Goal: Check status

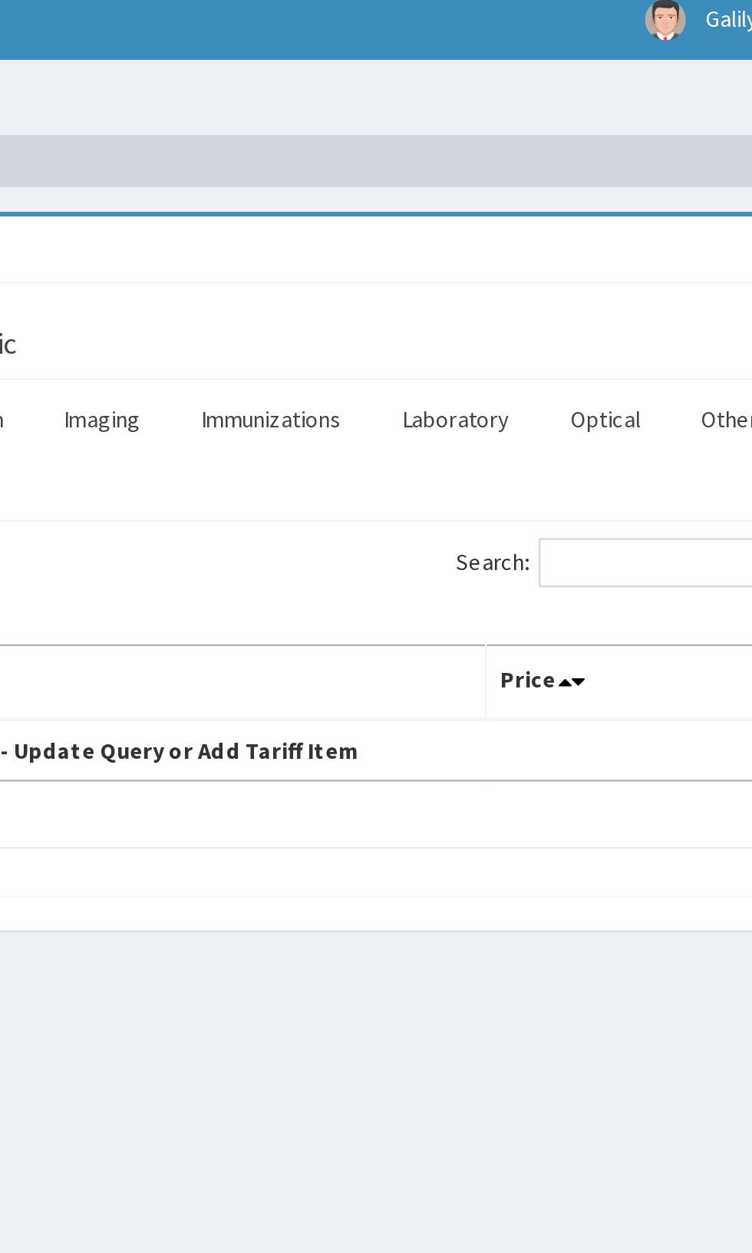
click at [621, 203] on link "Optical" at bounding box center [624, 207] width 58 height 32
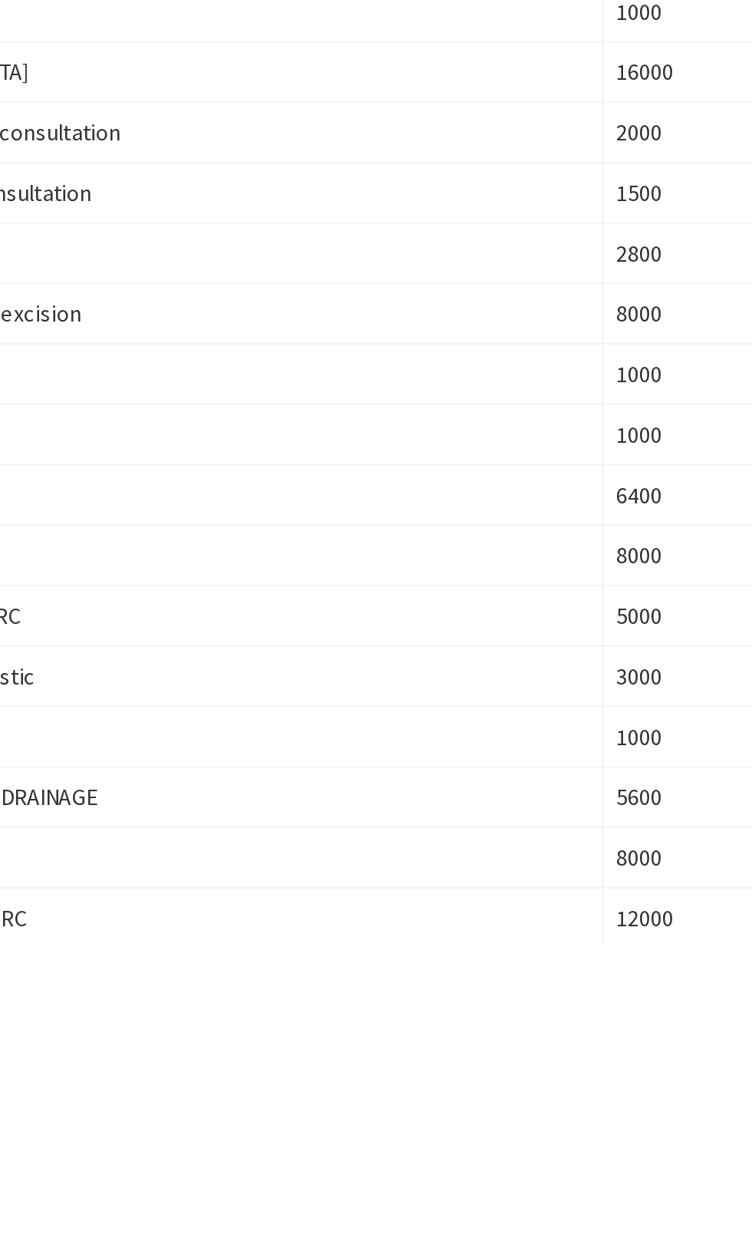
scroll to position [1, 0]
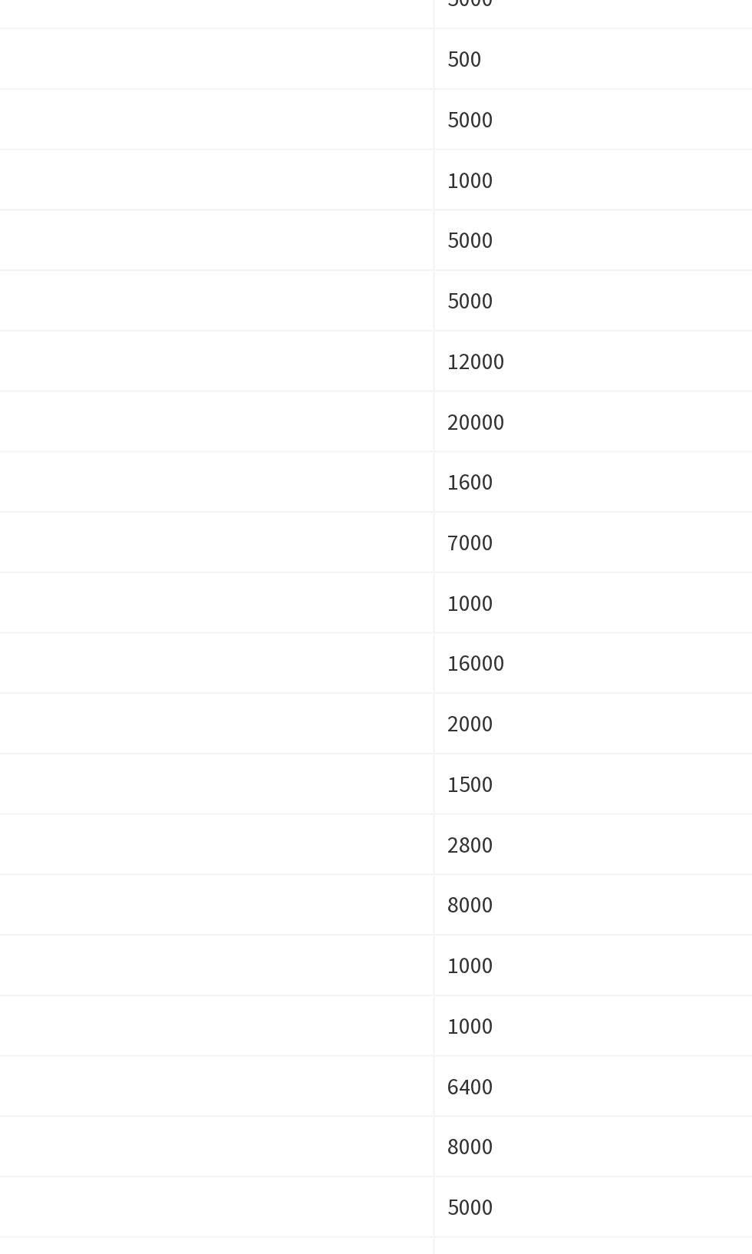
click at [607, 1086] on td "5000" at bounding box center [645, 1100] width 157 height 28
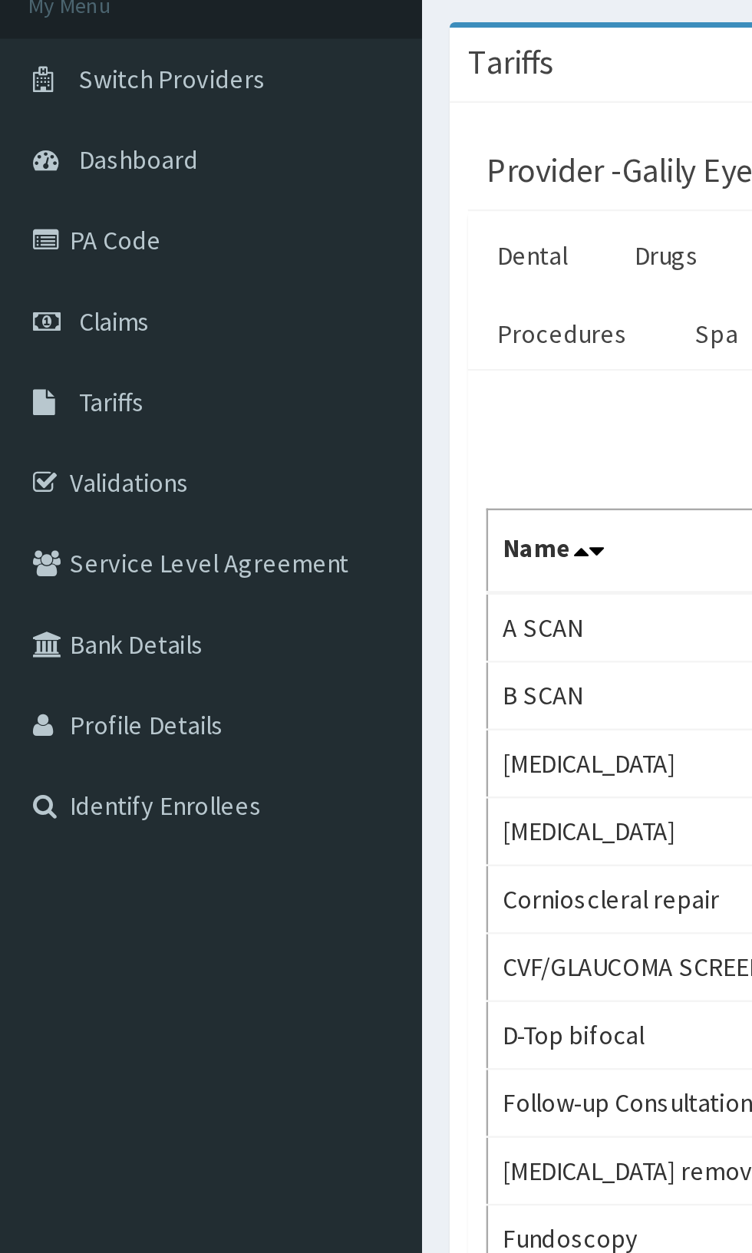
scroll to position [2, 0]
click at [58, 195] on link "PA Code" at bounding box center [88, 200] width 176 height 34
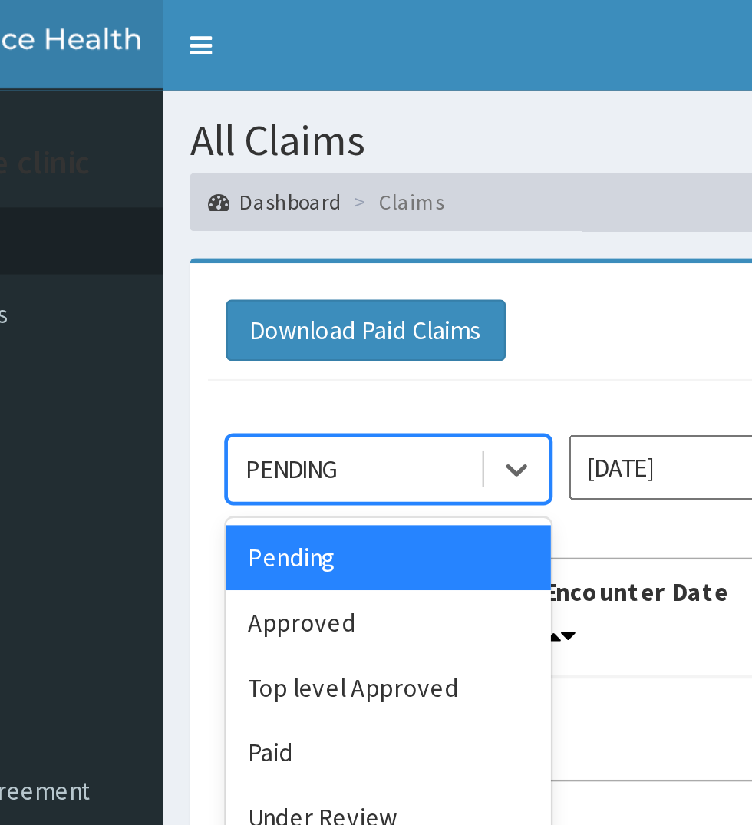
click at [284, 236] on div "Pending" at bounding box center [272, 237] width 138 height 28
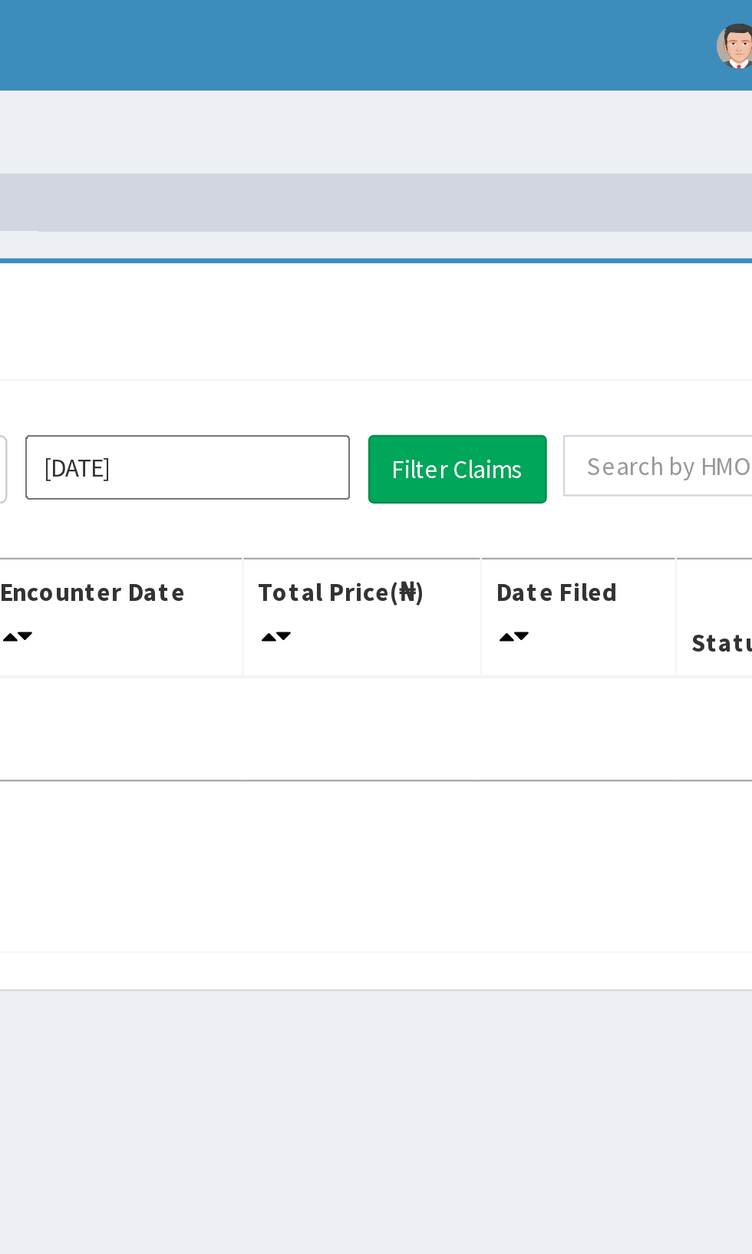
click at [456, 197] on input "[DATE]" at bounding box center [418, 199] width 138 height 28
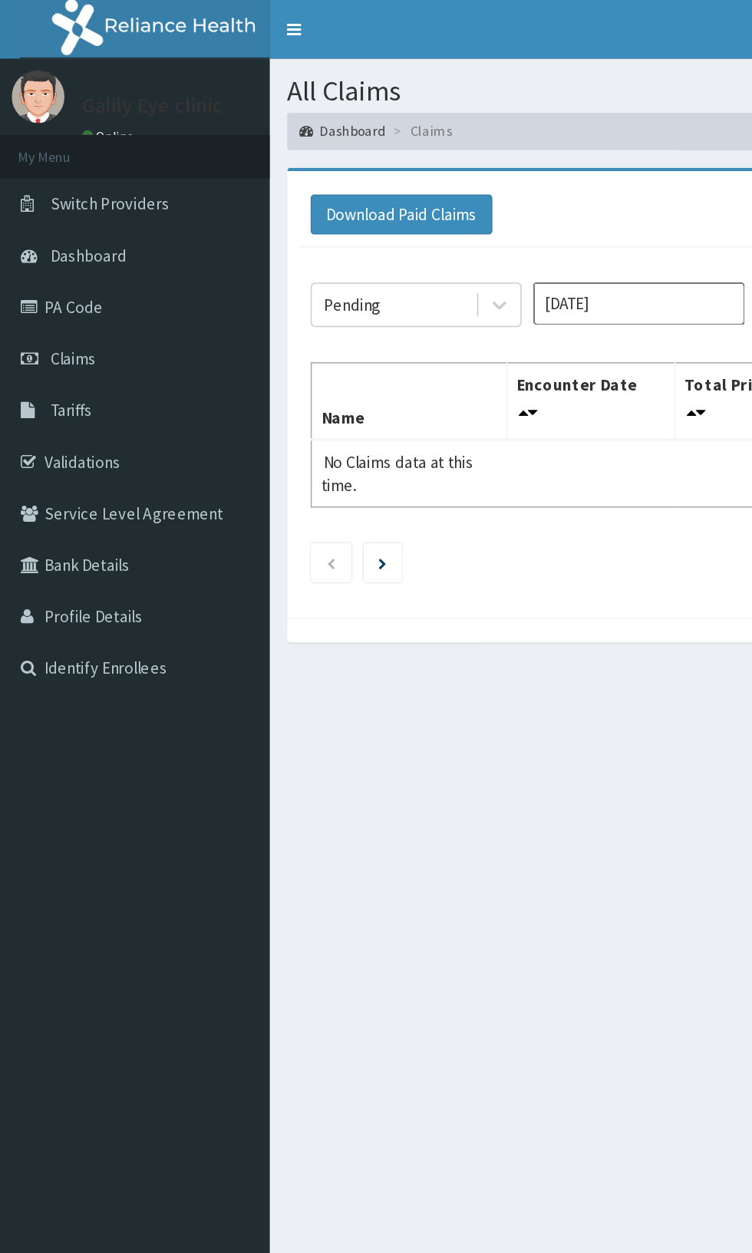
click at [49, 199] on link "PA Code" at bounding box center [88, 201] width 176 height 34
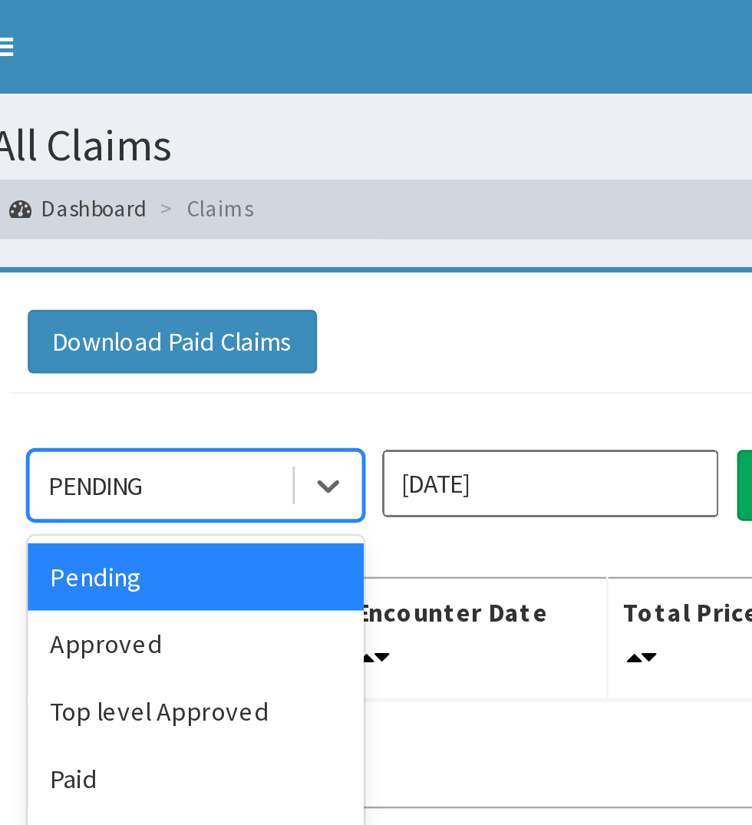
click at [265, 343] on div "Under Review" at bounding box center [272, 348] width 138 height 28
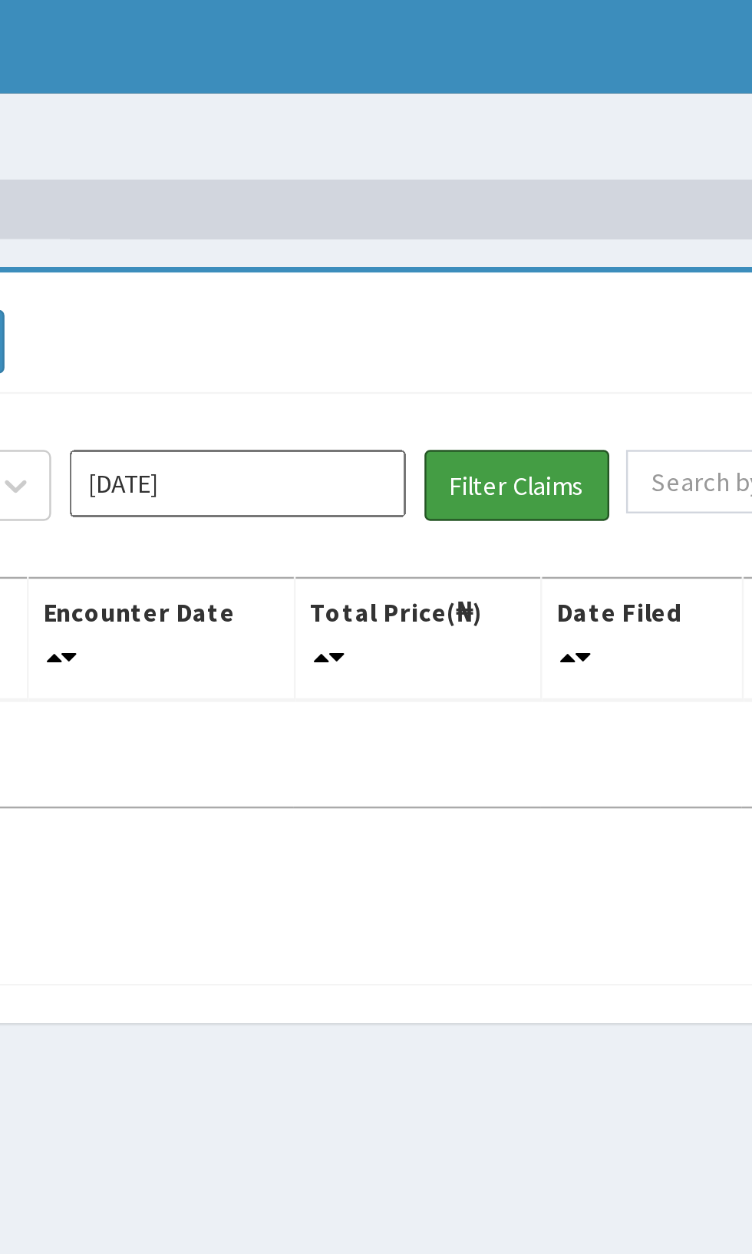
click at [546, 197] on button "Filter Claims" at bounding box center [533, 199] width 76 height 29
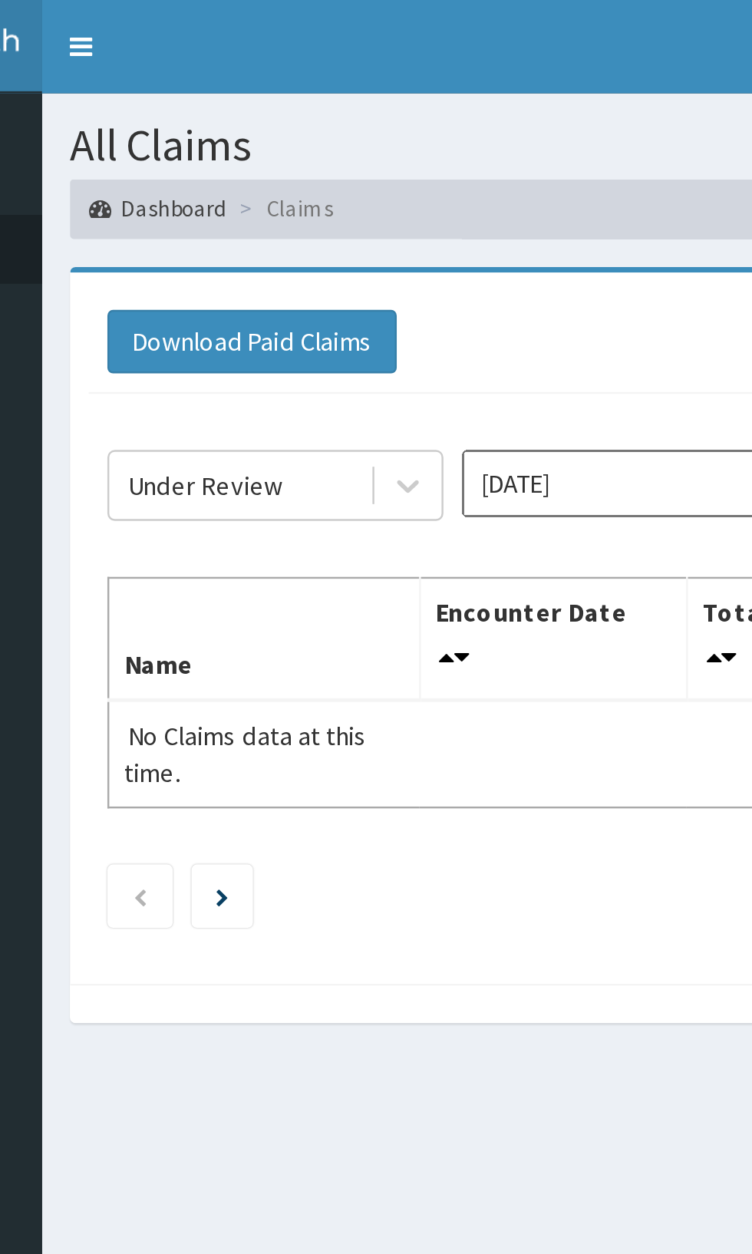
click at [408, 355] on ul at bounding box center [464, 368] width 522 height 26
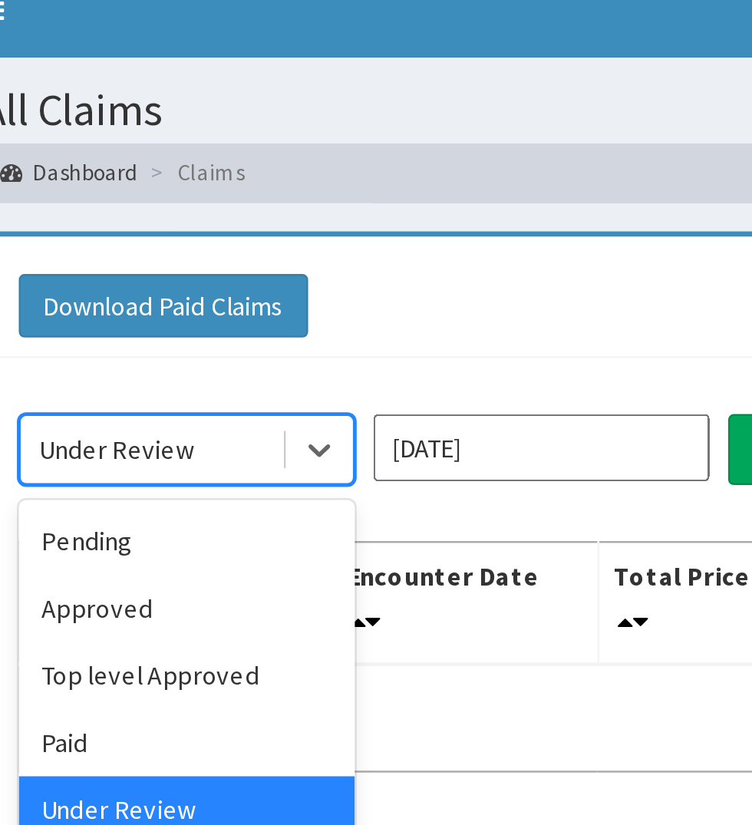
click at [257, 251] on div "Approved" at bounding box center [272, 265] width 138 height 28
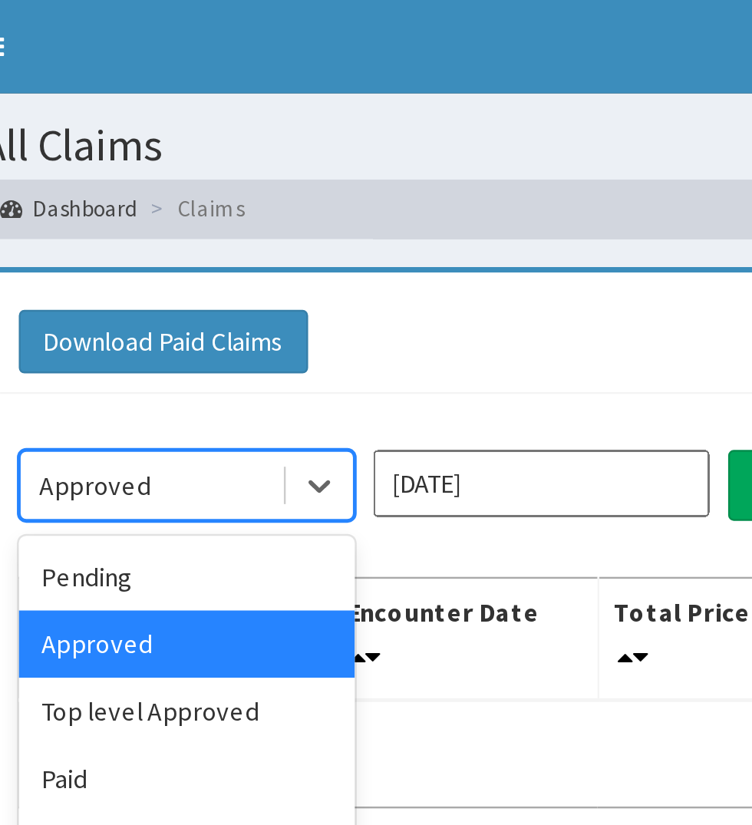
click at [262, 235] on div "Pending" at bounding box center [272, 237] width 138 height 28
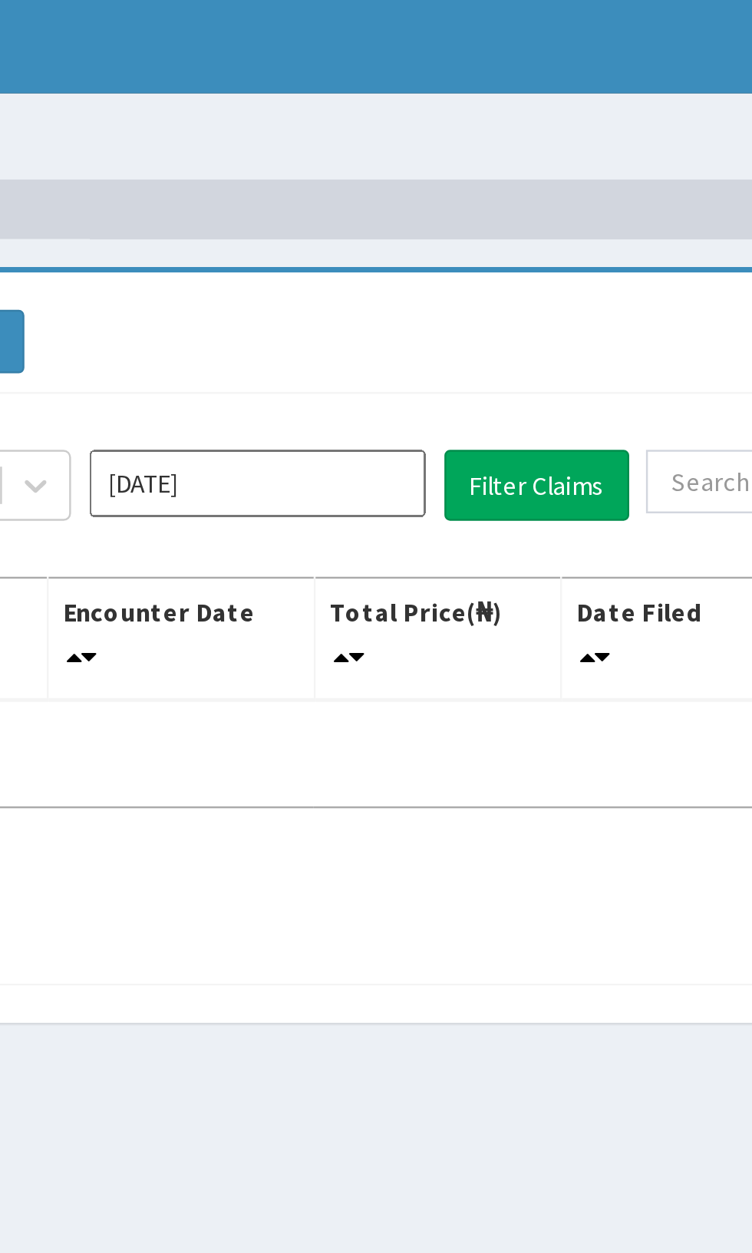
click at [432, 193] on input "[DATE]" at bounding box center [418, 199] width 138 height 28
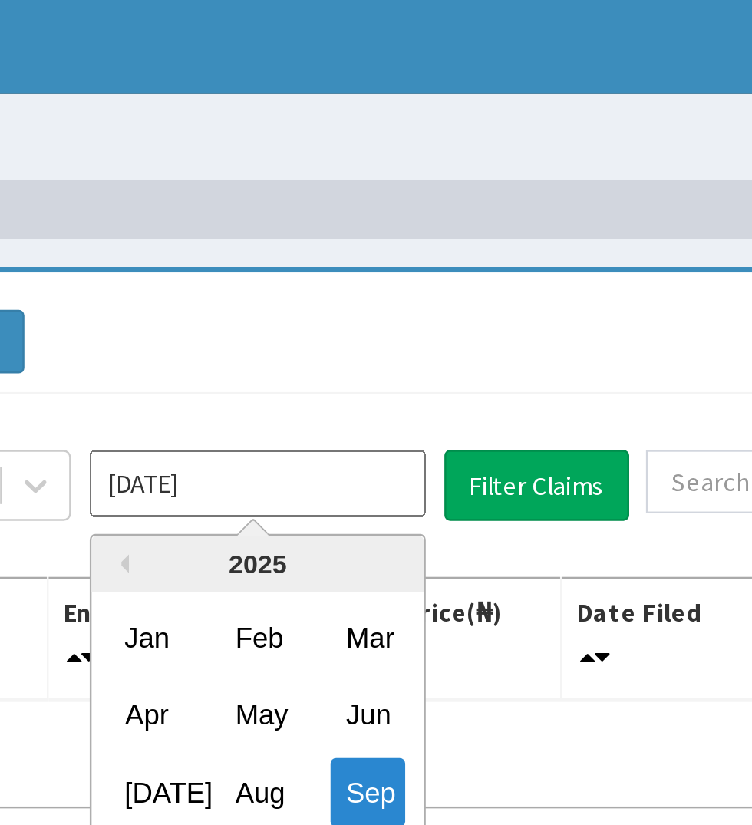
click at [375, 320] on div "[DATE]" at bounding box center [373, 325] width 31 height 28
type input "Jul 2025"
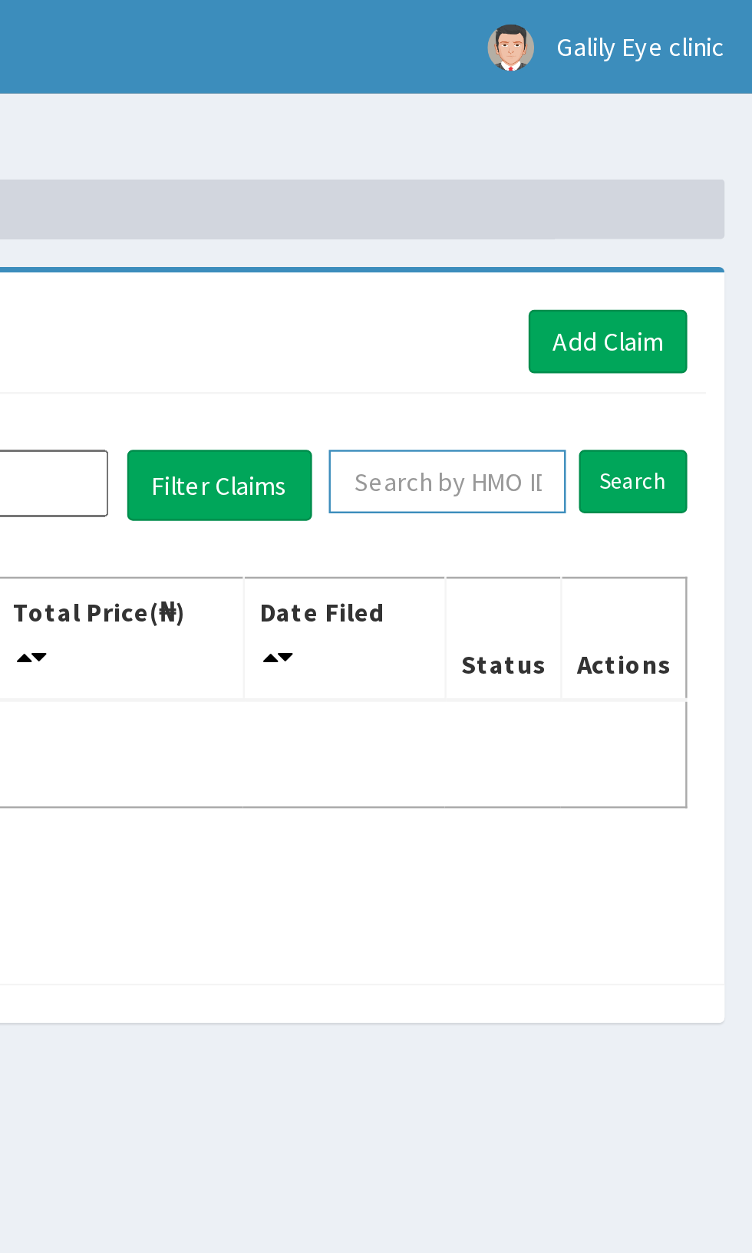
click at [651, 193] on input "text" at bounding box center [626, 198] width 97 height 26
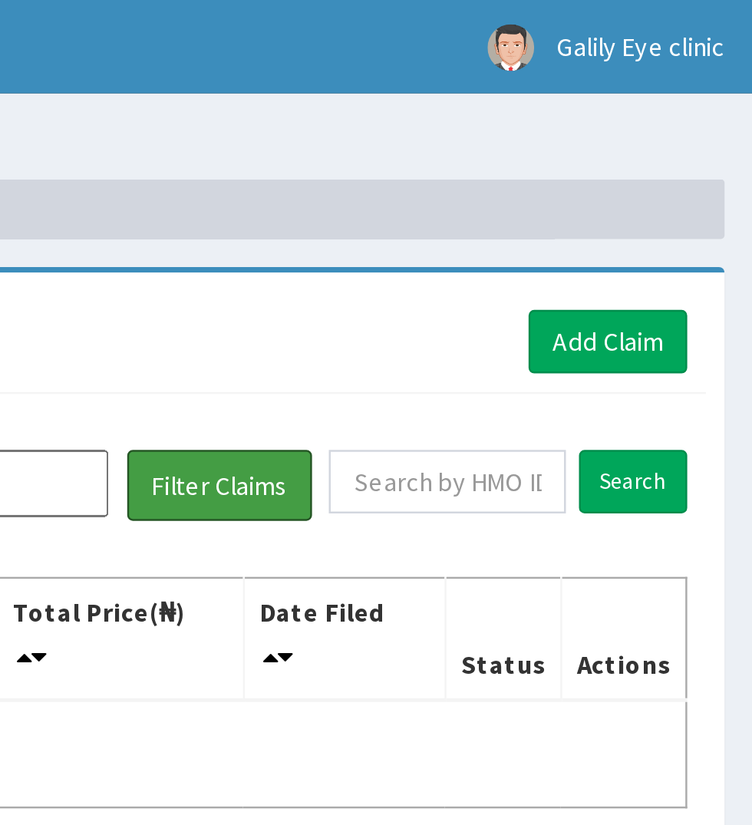
click at [548, 198] on button "Filter Claims" at bounding box center [533, 199] width 76 height 29
